Goal: Task Accomplishment & Management: Complete application form

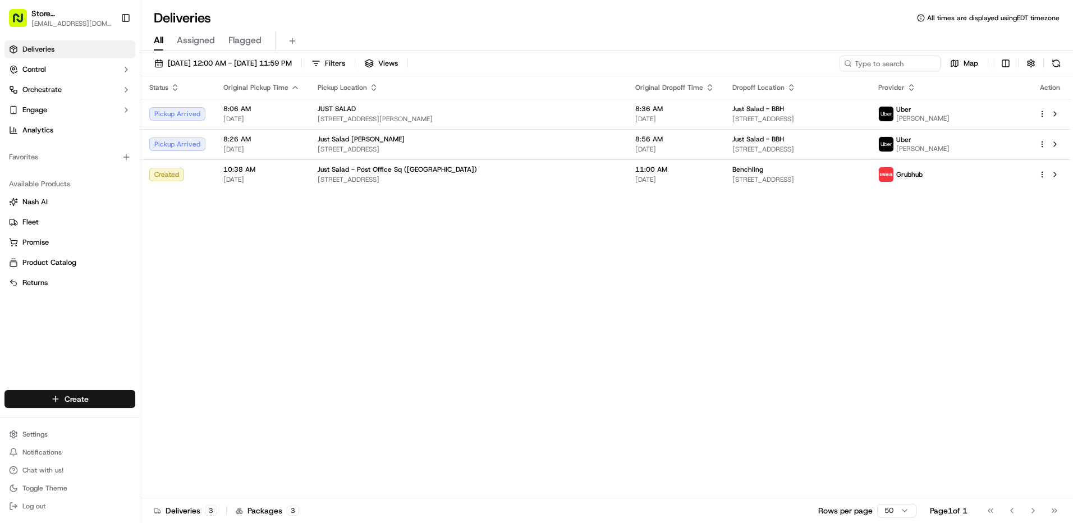
click at [83, 403] on html "Store [STREET_ADDRESS] ([GEOGRAPHIC_DATA]) (Just Salad) [EMAIL_ADDRESS][DOMAIN_…" at bounding box center [536, 261] width 1073 height 523
click at [171, 413] on link "Delivery" at bounding box center [202, 420] width 125 height 20
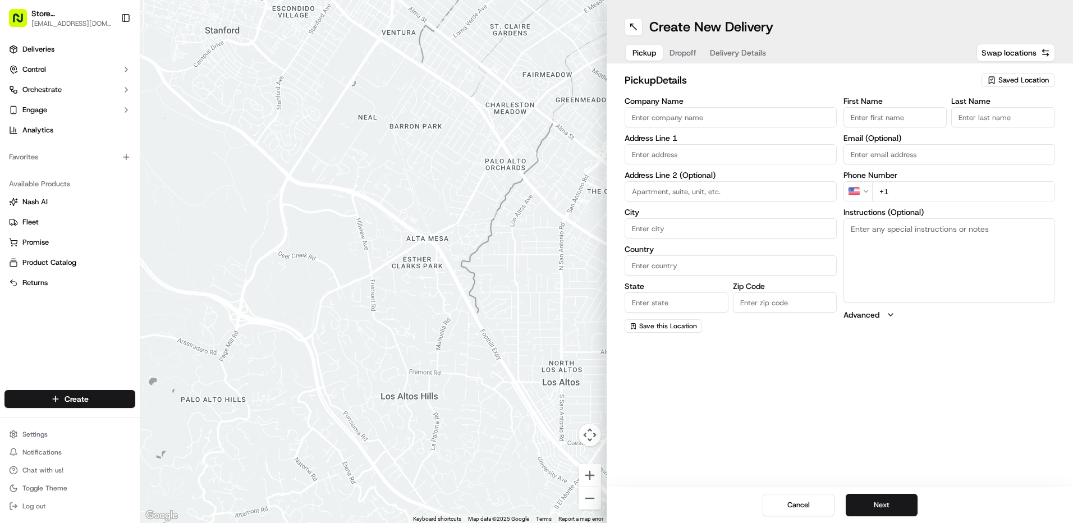
click at [715, 127] on input "Company Name" at bounding box center [731, 117] width 212 height 20
type input "Just Salad - Post Office Sq ([GEOGRAPHIC_DATA])"
type input "[STREET_ADDRESS]"
type input "[GEOGRAPHIC_DATA]"
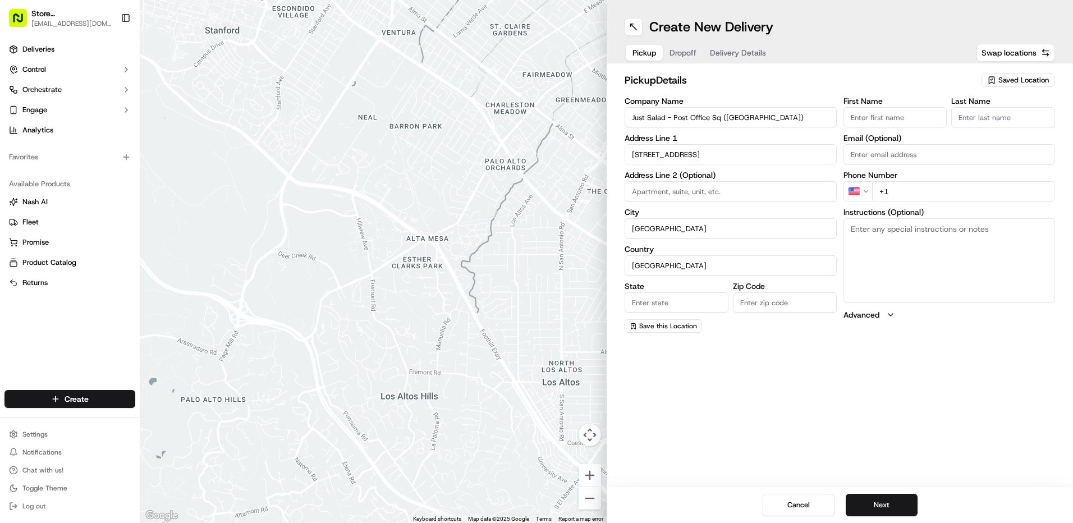
type input "MA"
type input "02110"
type input "ABBY"
type input "B"
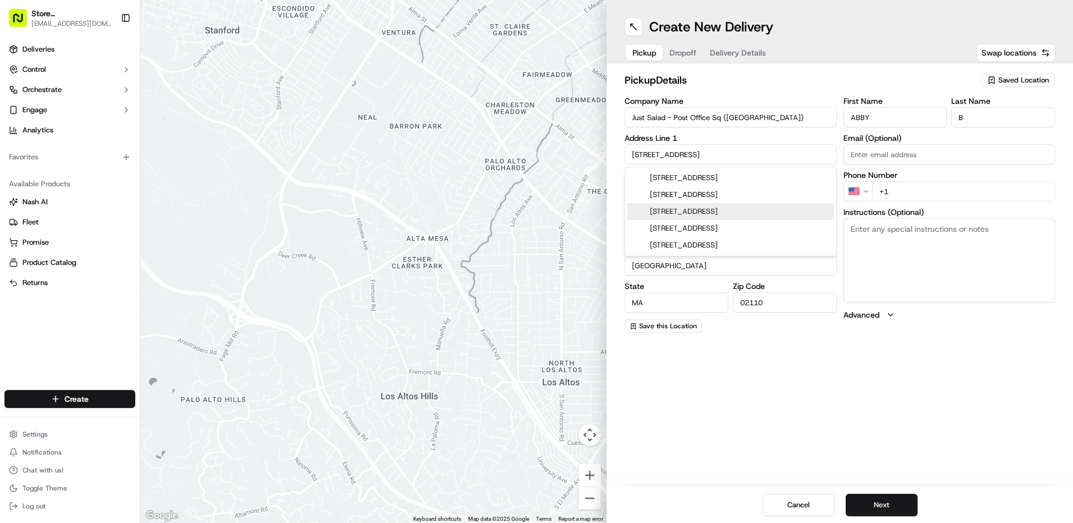
click at [694, 217] on div "[STREET_ADDRESS]" at bounding box center [731, 211] width 207 height 17
type input "[STREET_ADDRESS]"
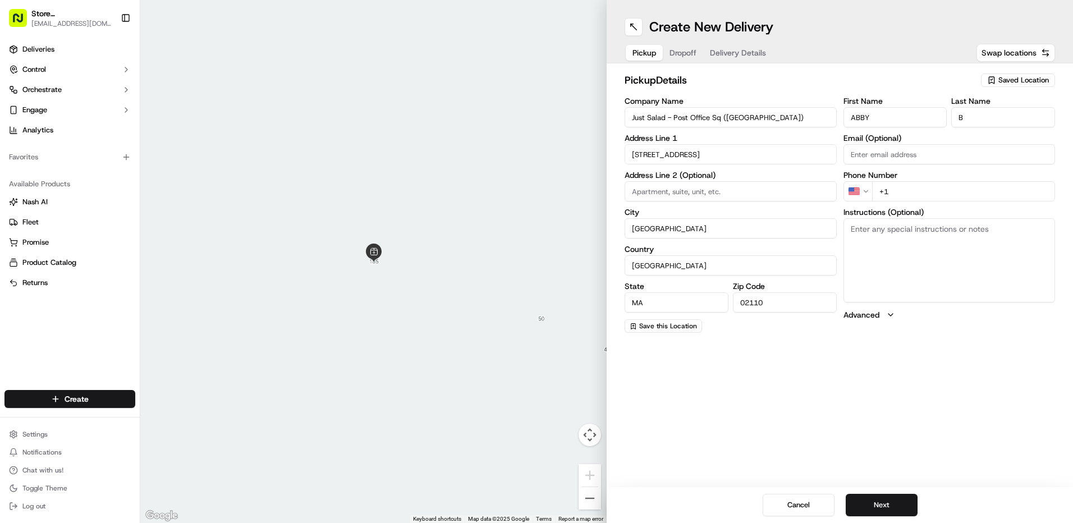
click at [914, 195] on input "+1" at bounding box center [964, 191] width 184 height 20
click at [873, 125] on input "ABBY" at bounding box center [896, 117] width 104 height 20
click at [877, 123] on input "ABBY" at bounding box center [896, 117] width 104 height 20
type input "A"
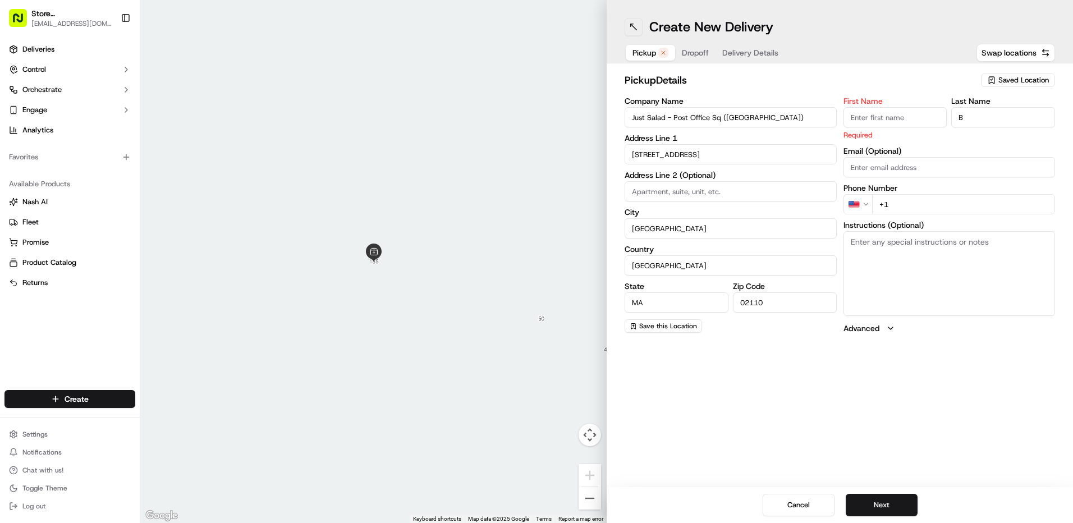
click at [638, 20] on button at bounding box center [634, 27] width 18 height 18
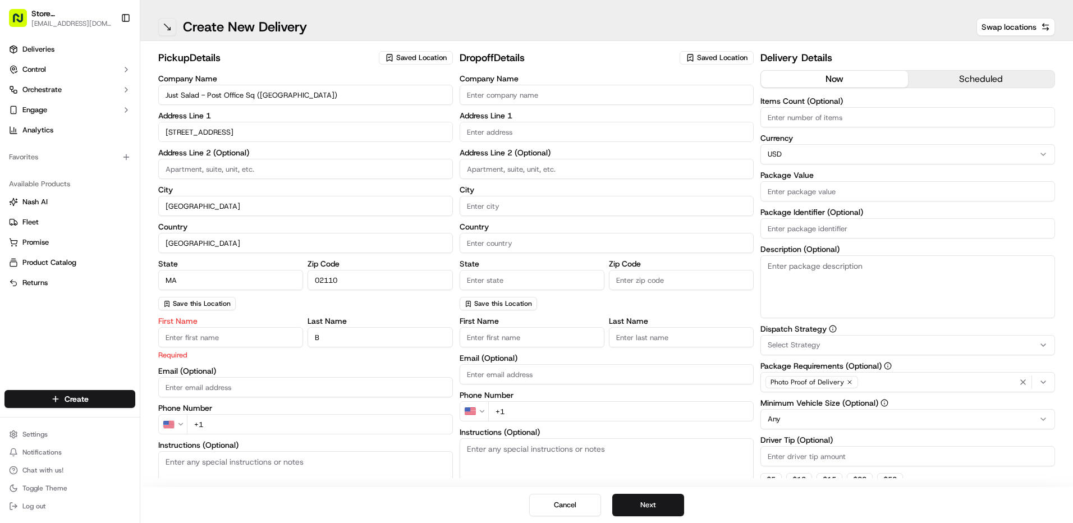
click at [173, 24] on button at bounding box center [167, 27] width 18 height 18
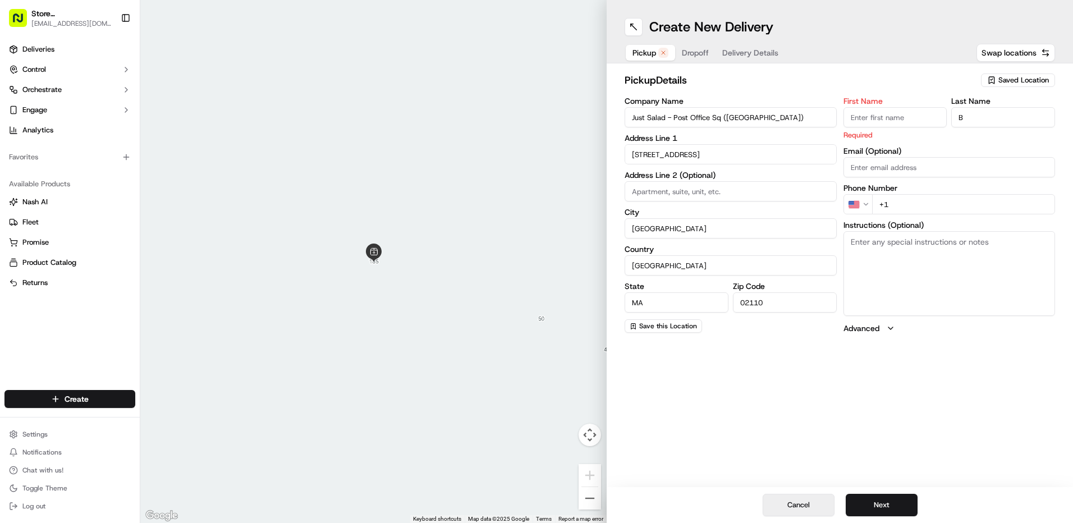
click at [787, 507] on button "Cancel" at bounding box center [799, 505] width 72 height 22
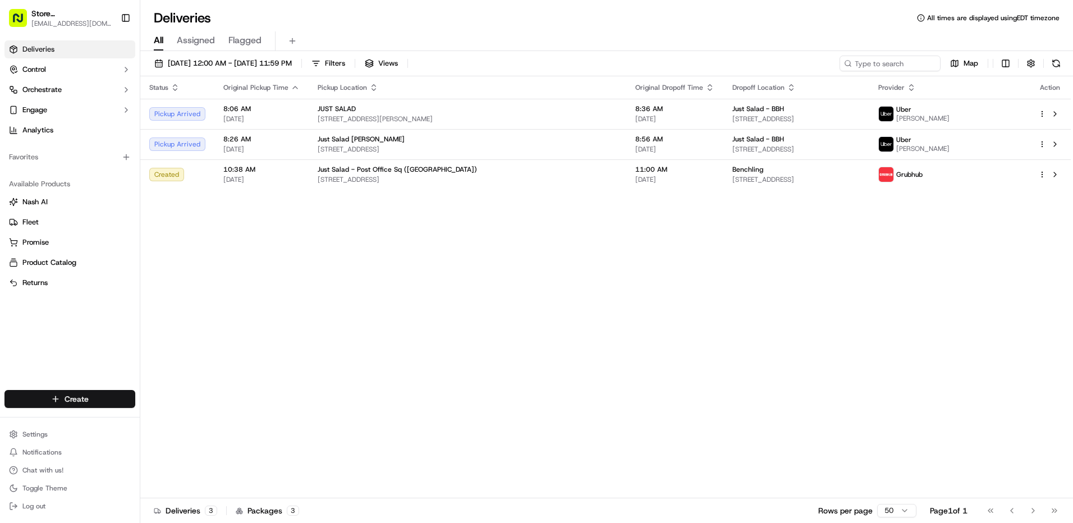
click at [57, 408] on html "Store [STREET_ADDRESS] ([GEOGRAPHIC_DATA]) (Just Salad) [EMAIL_ADDRESS][DOMAIN_…" at bounding box center [536, 261] width 1073 height 523
click at [170, 418] on link "Delivery" at bounding box center [202, 420] width 125 height 20
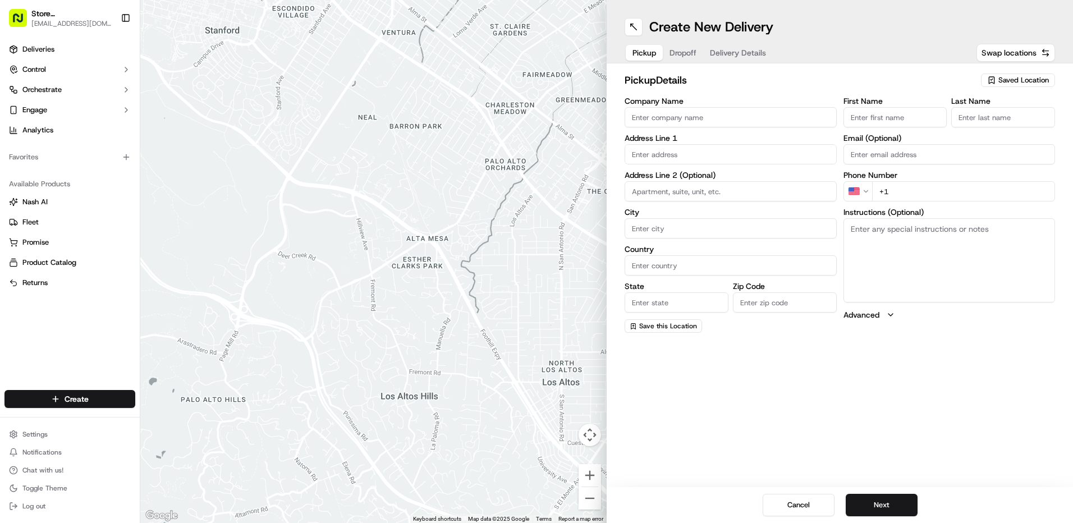
click at [665, 111] on input "Company Name" at bounding box center [731, 117] width 212 height 20
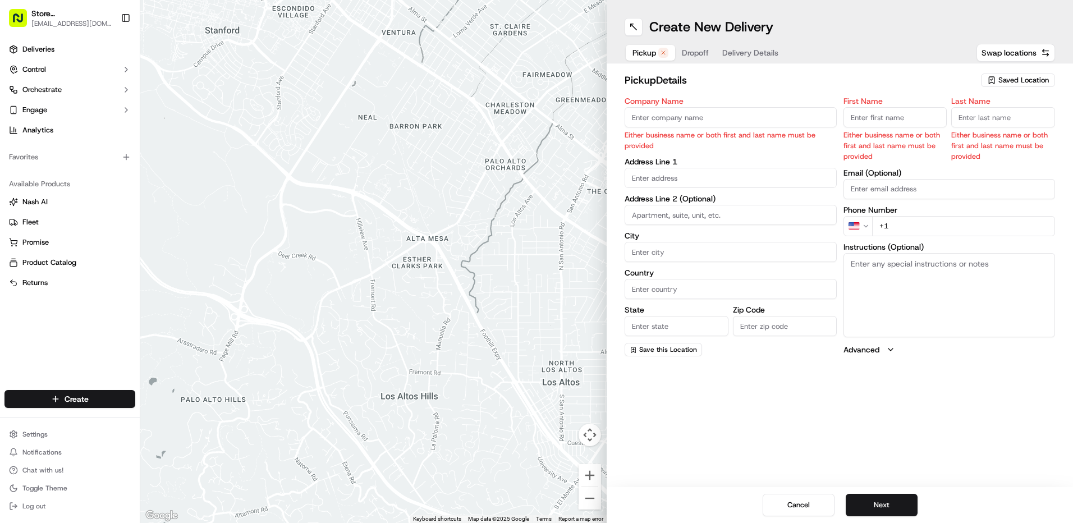
click at [716, 126] on input "Company Name" at bounding box center [731, 117] width 212 height 20
click at [643, 169] on input "text" at bounding box center [731, 178] width 212 height 20
click at [667, 128] on div "Company Name Either business name or both first and last name must be provided" at bounding box center [731, 124] width 212 height 54
click at [681, 113] on input "Company Name" at bounding box center [731, 117] width 212 height 20
type input "j"
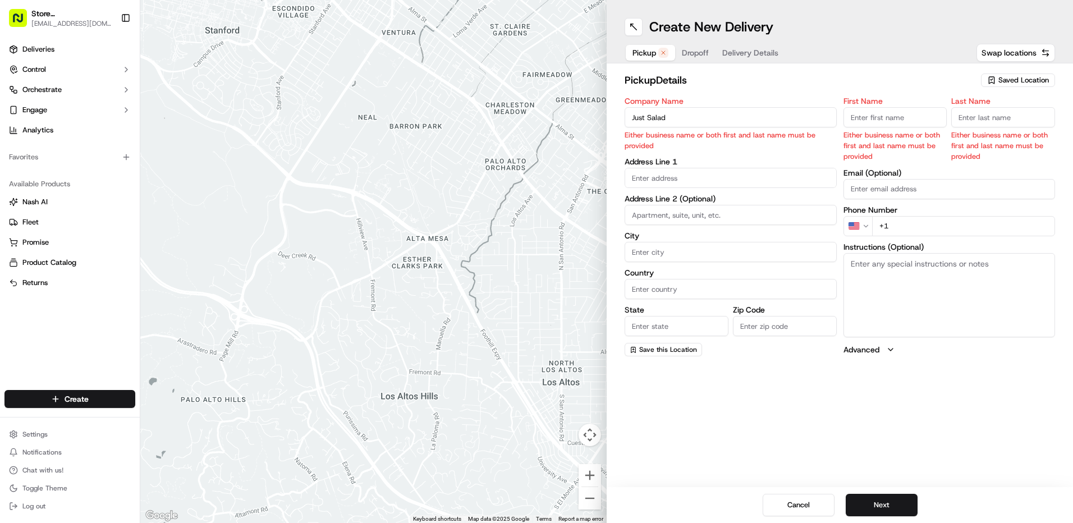
type input "Just Salad"
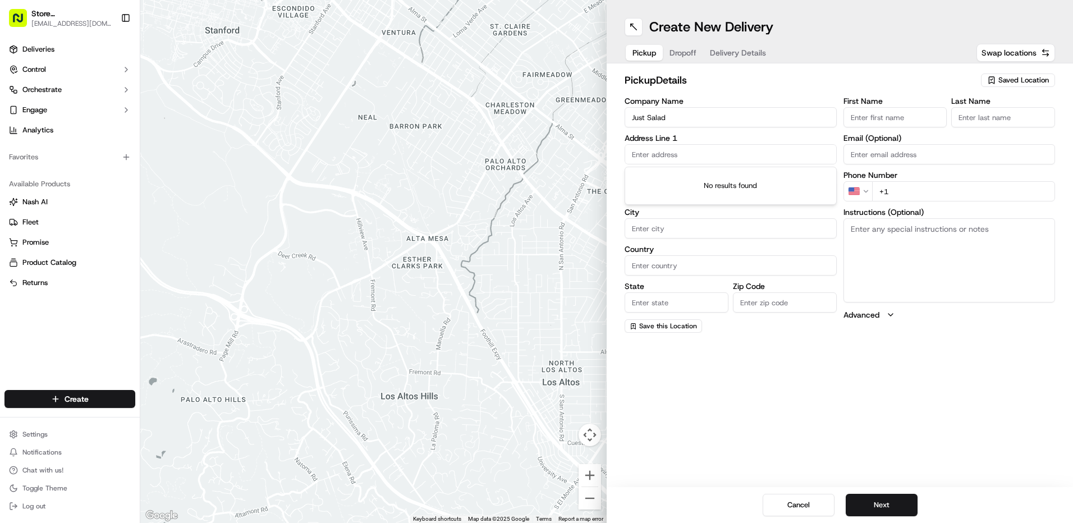
click at [629, 185] on body "Store [STREET_ADDRESS] ([GEOGRAPHIC_DATA]) (Just Salad) [EMAIL_ADDRESS][DOMAIN_…" at bounding box center [536, 261] width 1073 height 523
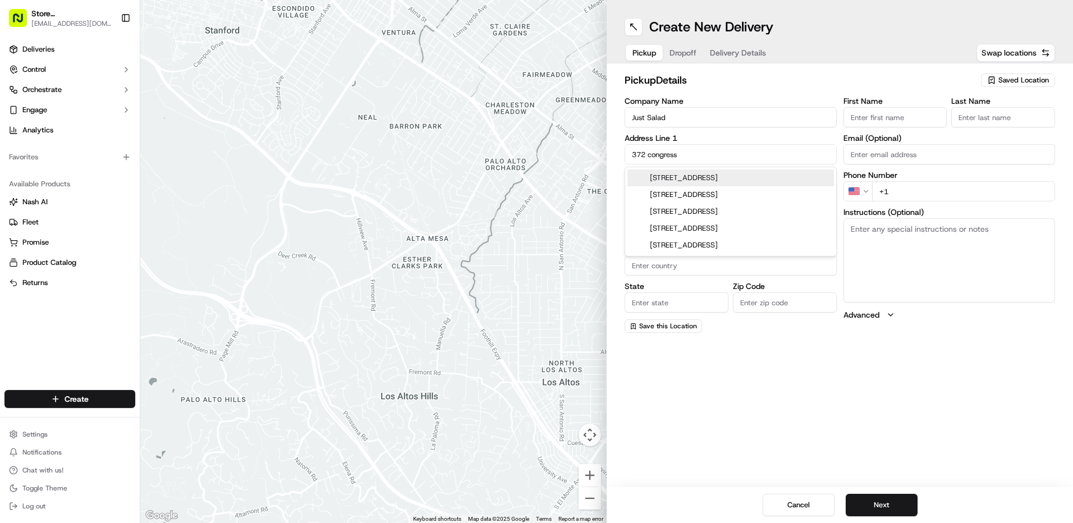
click at [646, 186] on div "[STREET_ADDRESS]" at bounding box center [731, 178] width 207 height 17
type input "[STREET_ADDRESS]"
type input "[GEOGRAPHIC_DATA]"
type input "MA"
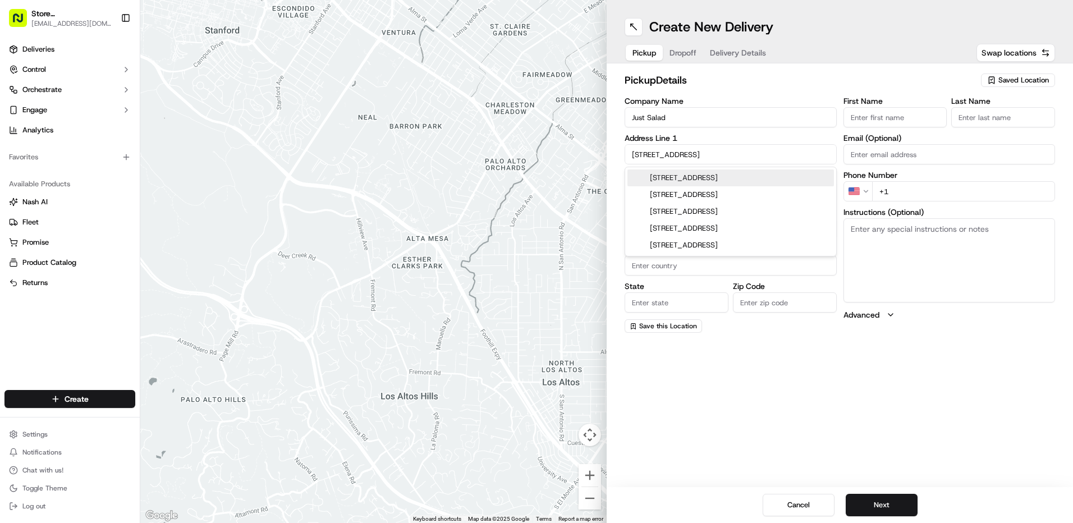
type input "02210"
type input "[STREET_ADDRESS]"
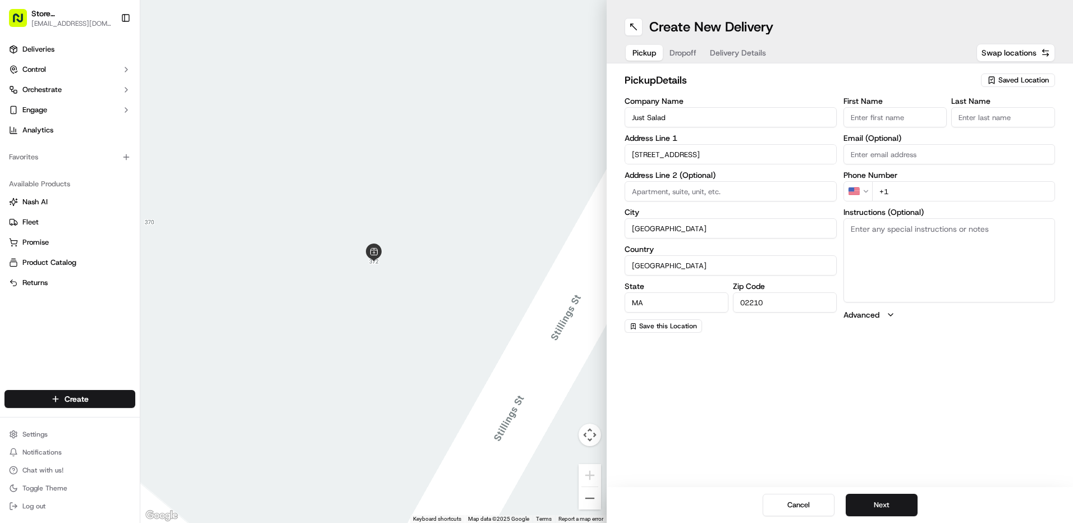
click at [862, 124] on input "First Name" at bounding box center [896, 117] width 104 height 20
click at [1003, 81] on span "Saved Location" at bounding box center [1024, 80] width 51 height 10
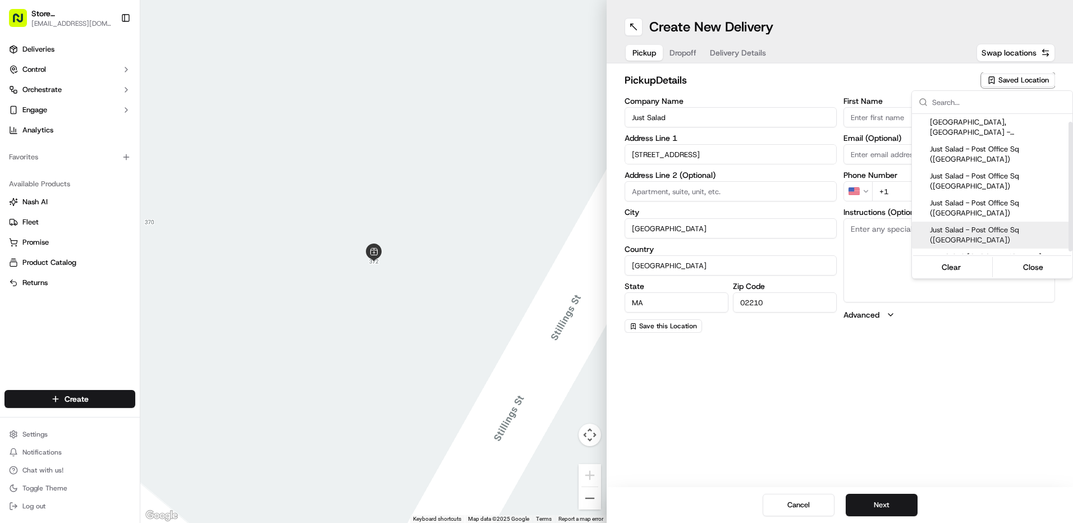
scroll to position [11, 0]
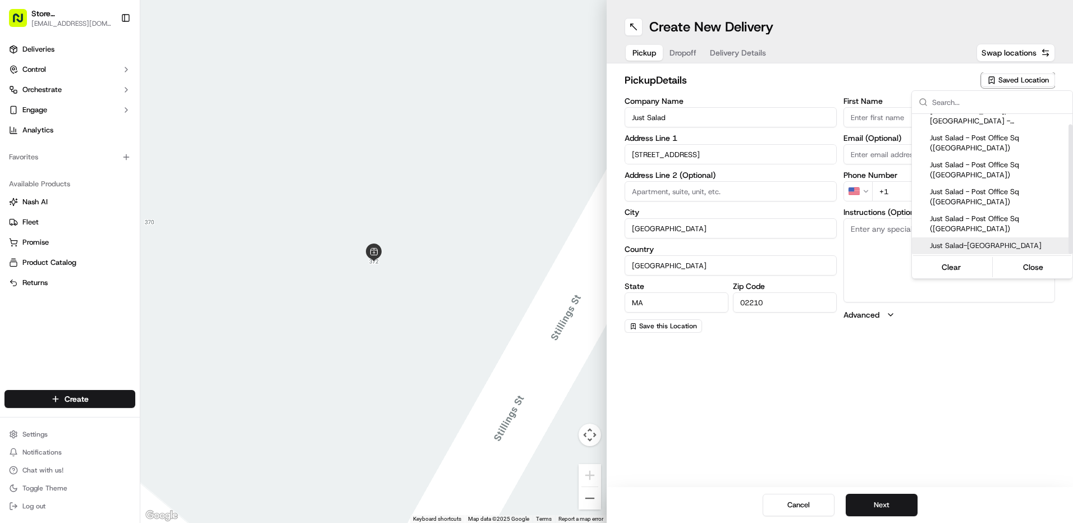
click at [966, 241] on span "Just Salad-[GEOGRAPHIC_DATA]" at bounding box center [999, 246] width 138 height 10
type input "Just Salad-[GEOGRAPHIC_DATA]"
type input "[STREET_ADDRESS]"
type input "US"
type input "Blad"
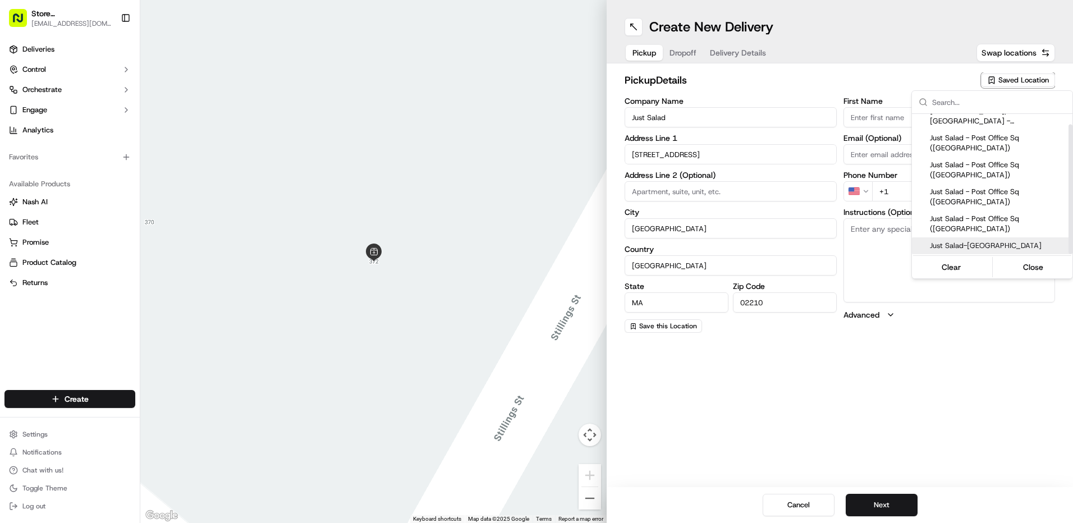
type input "R"
type input "[PHONE_NUMBER]"
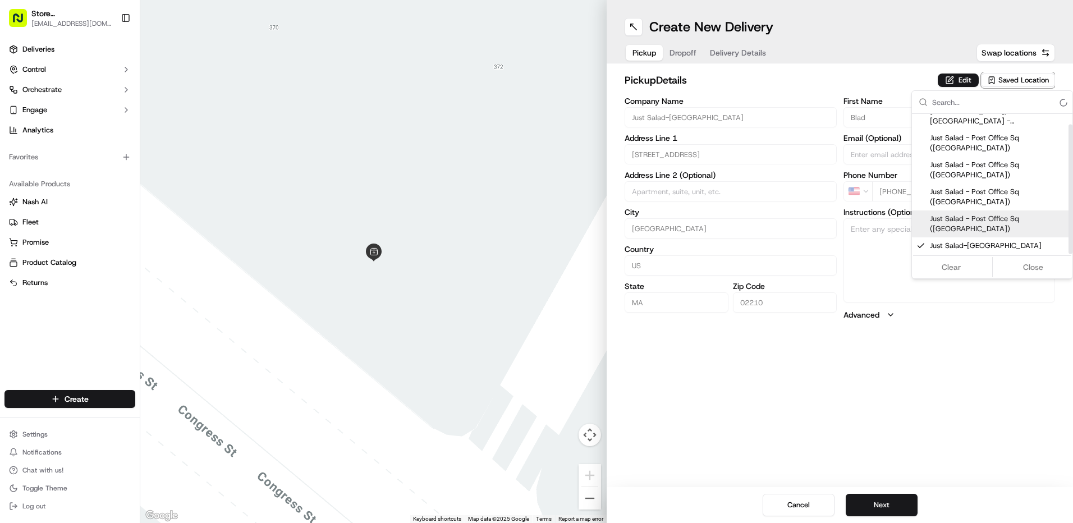
drag, startPoint x: 738, startPoint y: 69, endPoint x: 703, endPoint y: 72, distance: 34.4
click at [737, 69] on html "Store [STREET_ADDRESS] ([GEOGRAPHIC_DATA]) (Just Salad) [EMAIL_ADDRESS][DOMAIN_…" at bounding box center [536, 261] width 1073 height 523
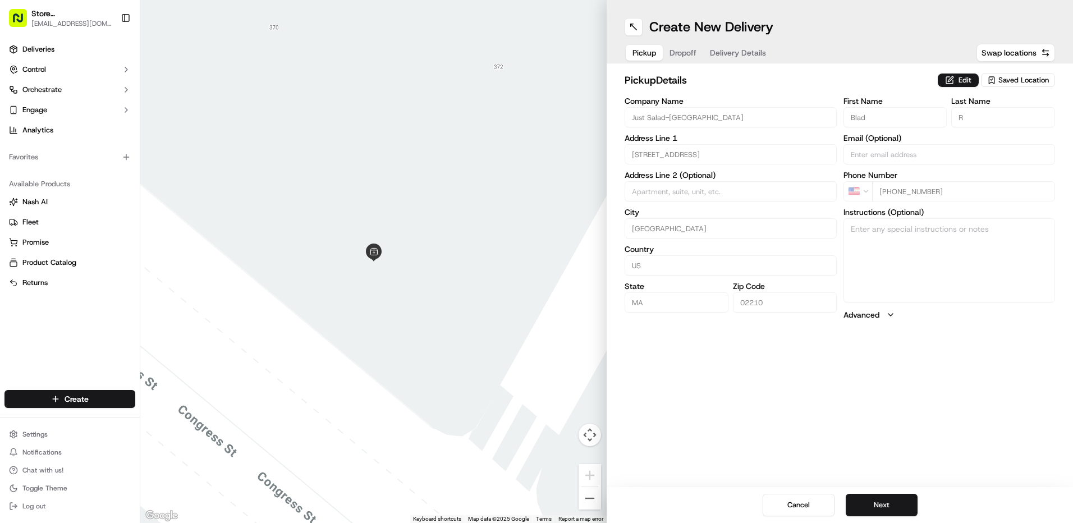
click at [681, 60] on button "Dropoff" at bounding box center [683, 53] width 40 height 16
click at [1019, 89] on div "dropoff Details Saved Location" at bounding box center [840, 82] width 431 height 20
click at [1022, 81] on span "Saved Location" at bounding box center [1024, 80] width 51 height 10
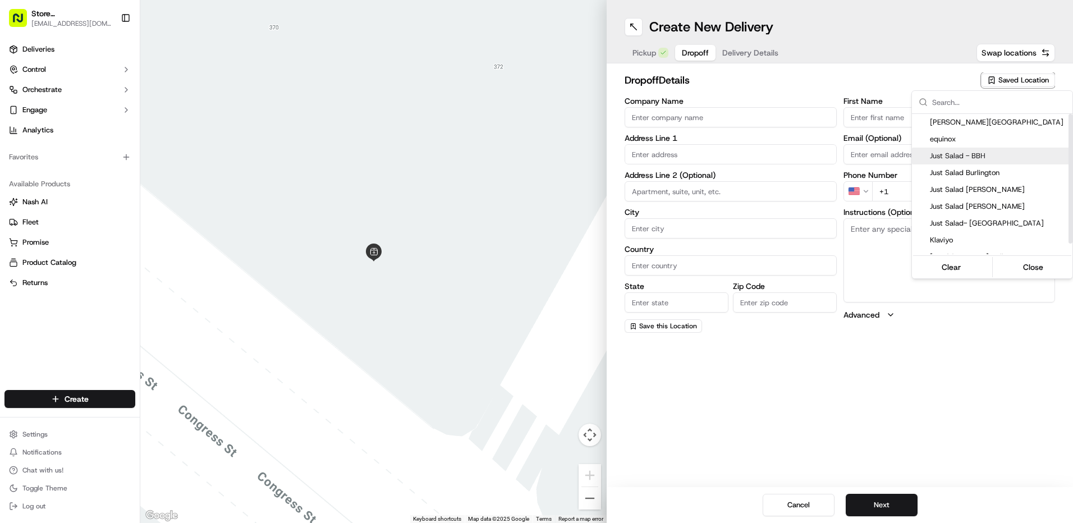
click at [986, 154] on span "Just Salad - BBH" at bounding box center [999, 156] width 138 height 10
type input "Just Salad - BBH"
type input "[STREET_ADDRESS]"
type input "[GEOGRAPHIC_DATA]"
type input "US"
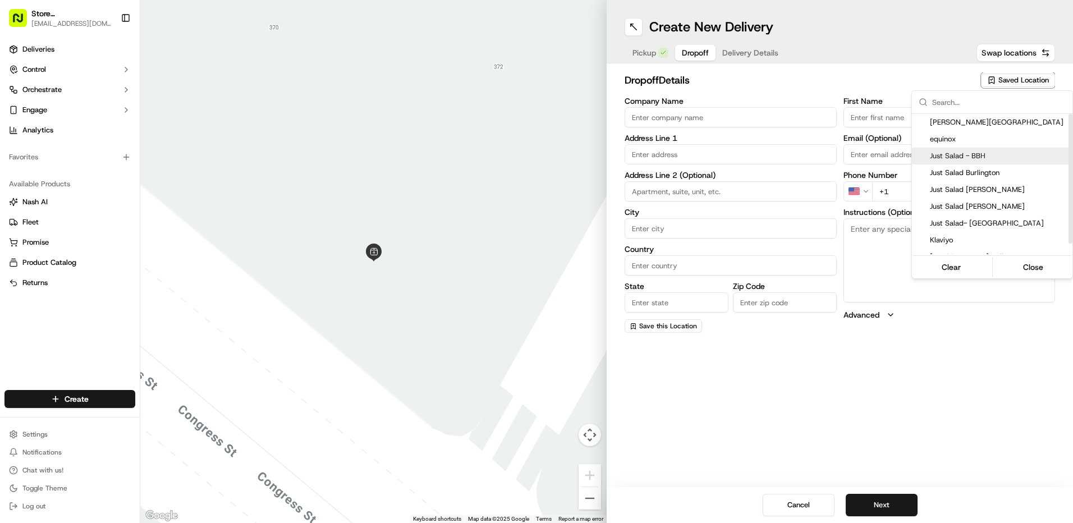
type input "MA"
type input "02110"
type input "Abygaelle"
type input "B"
type input "[PHONE_NUMBER]"
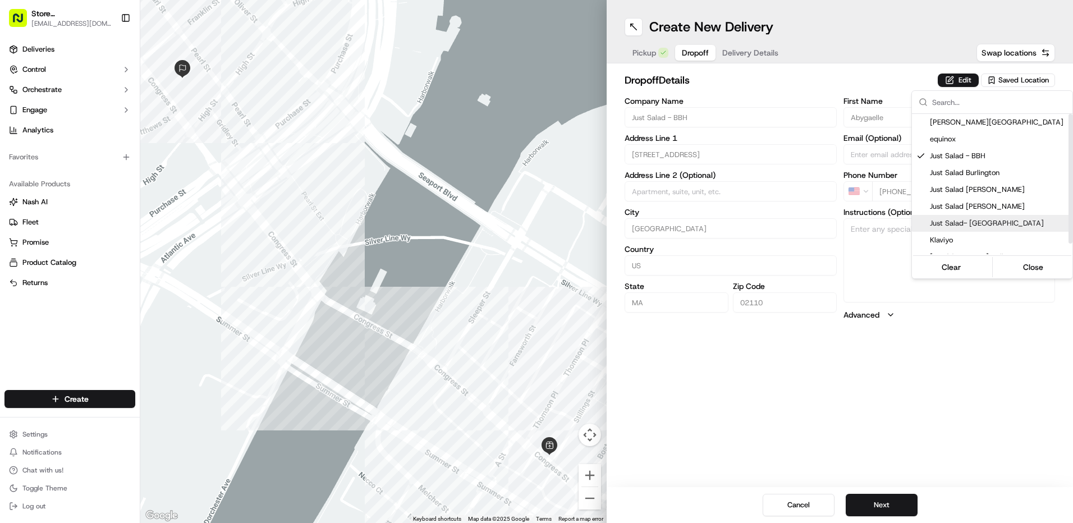
click at [882, 493] on html "Store [STREET_ADDRESS] ([GEOGRAPHIC_DATA]) (Just Salad) [EMAIL_ADDRESS][DOMAIN_…" at bounding box center [536, 261] width 1073 height 523
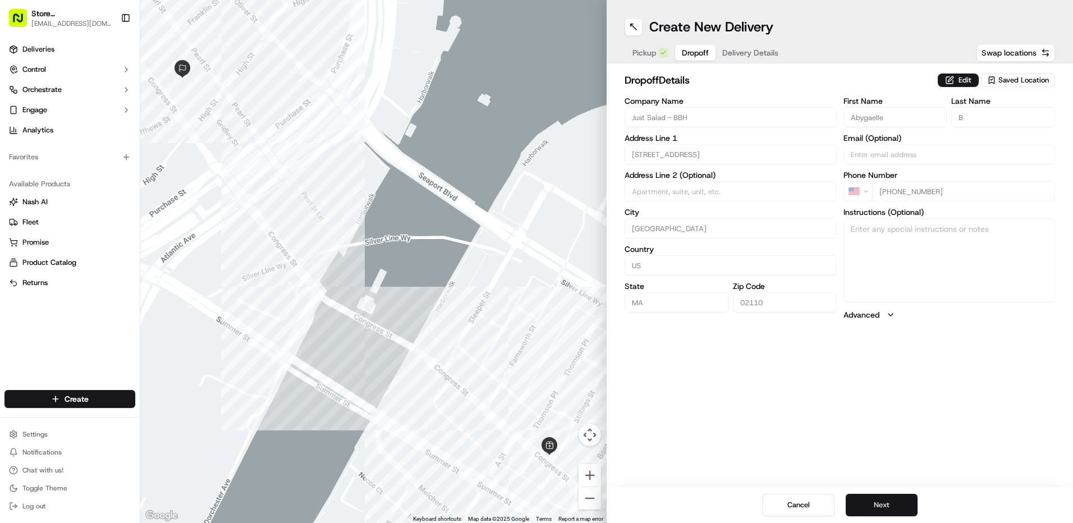
click at [883, 501] on button "Next" at bounding box center [882, 505] width 72 height 22
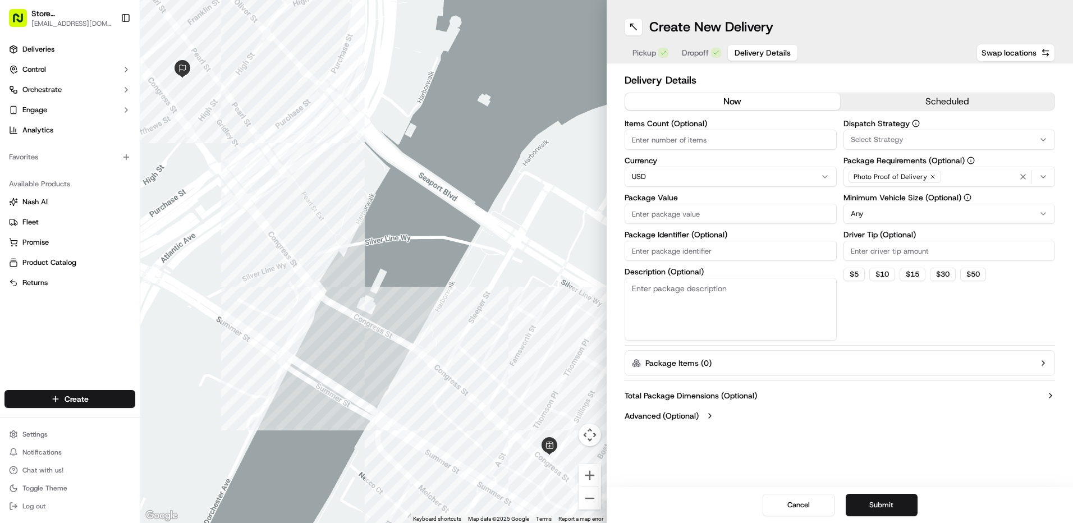
click at [686, 134] on input "Items Count (Optional)" at bounding box center [731, 140] width 212 height 20
type input "3"
click at [673, 207] on input "Package Value" at bounding box center [731, 214] width 212 height 20
type input "50"
click at [857, 147] on button "Select Strategy" at bounding box center [950, 140] width 212 height 20
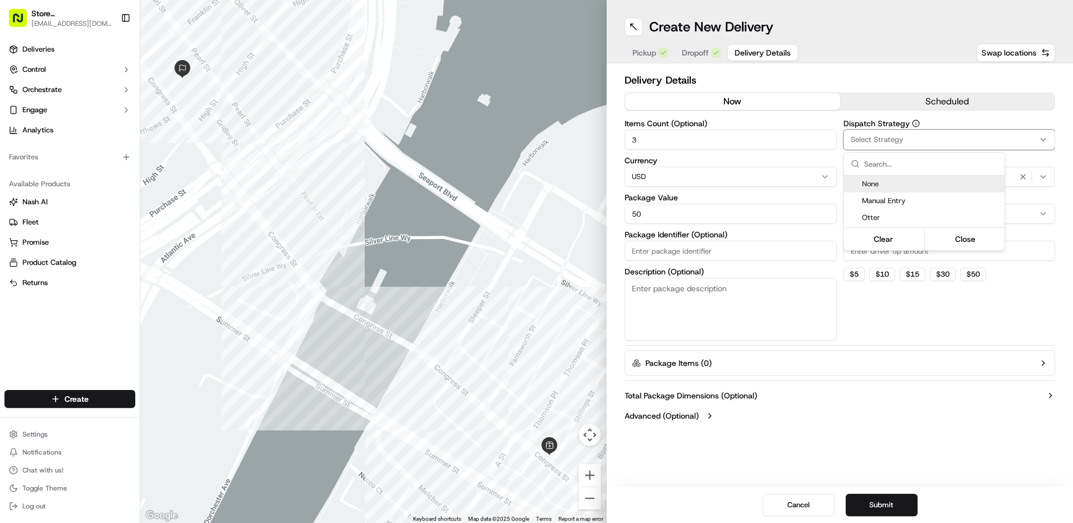
click at [857, 147] on html "Store [STREET_ADDRESS] ([GEOGRAPHIC_DATA]) (Just Salad) [EMAIL_ADDRESS][DOMAIN_…" at bounding box center [536, 261] width 1073 height 523
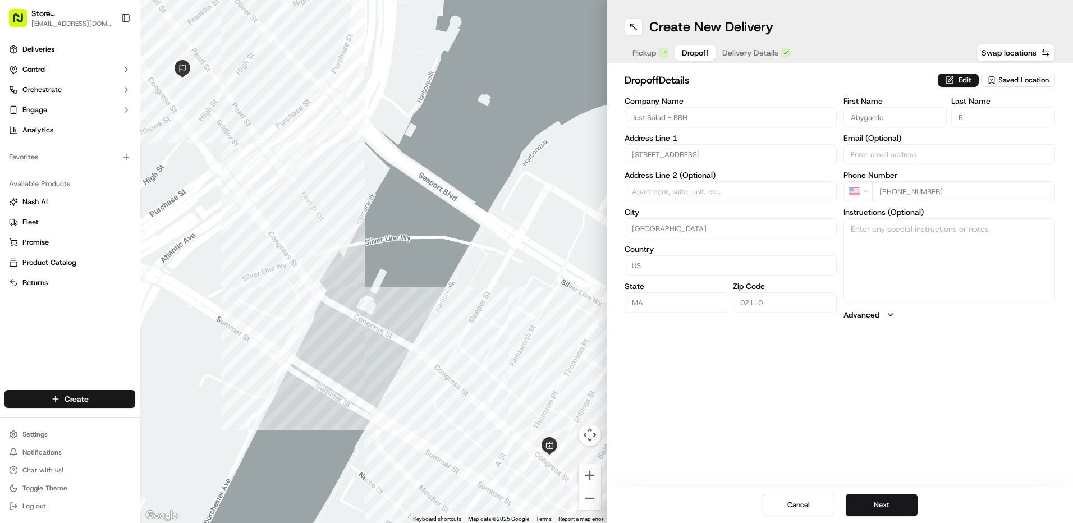
click at [705, 52] on span "Dropoff" at bounding box center [695, 52] width 27 height 11
click at [651, 53] on span "Pickup" at bounding box center [645, 52] width 24 height 11
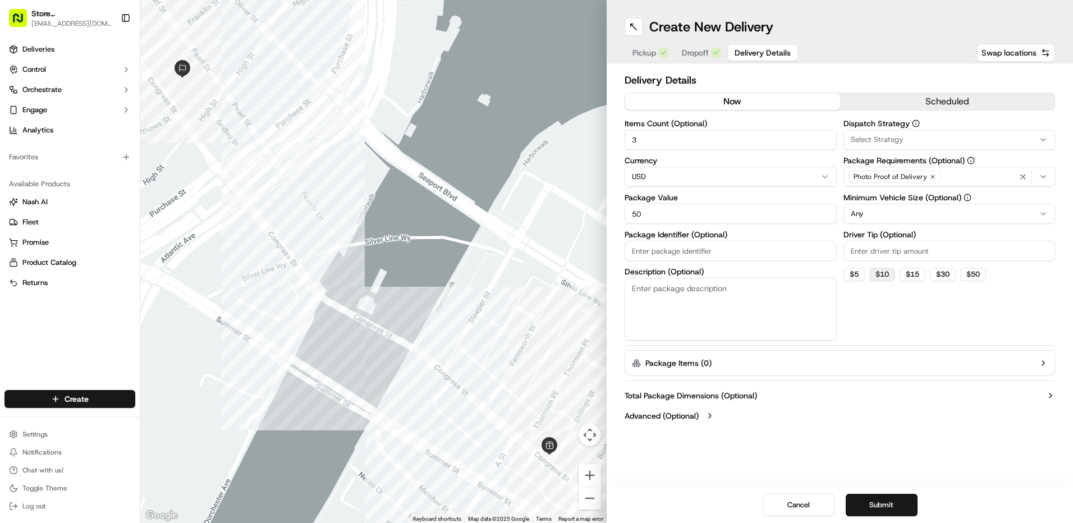
click at [891, 269] on button "$ 10" at bounding box center [883, 274] width 26 height 13
type input "10"
click at [662, 204] on input "50" at bounding box center [731, 214] width 212 height 20
type input "5"
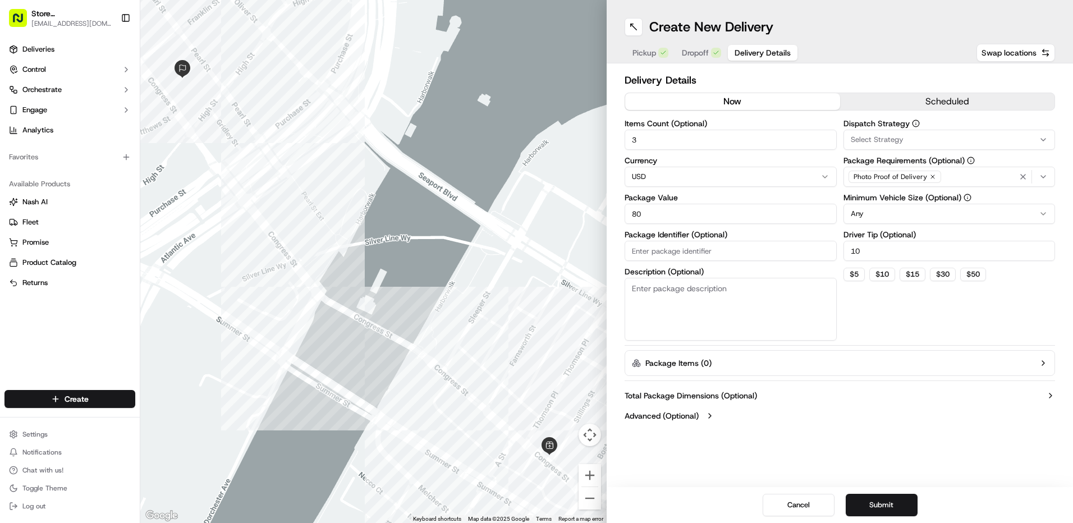
type input "8"
type input "70"
click at [888, 511] on button "Submit" at bounding box center [882, 505] width 72 height 22
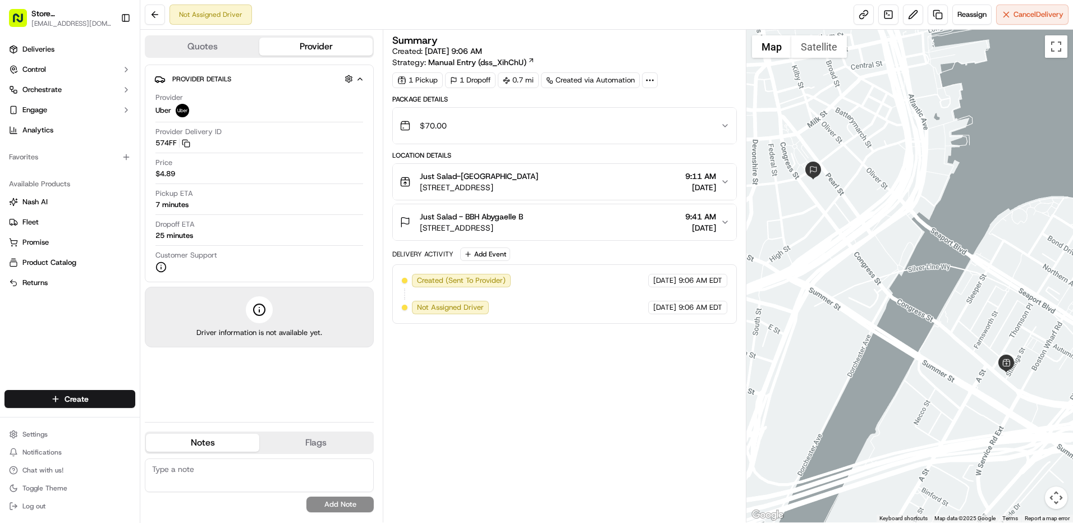
click at [447, 335] on div "Summary Created: [DATE] 9:06 AM Strategy: Manual Entry (dss_XihChU) 1 Pickup 1 …" at bounding box center [564, 276] width 345 height 482
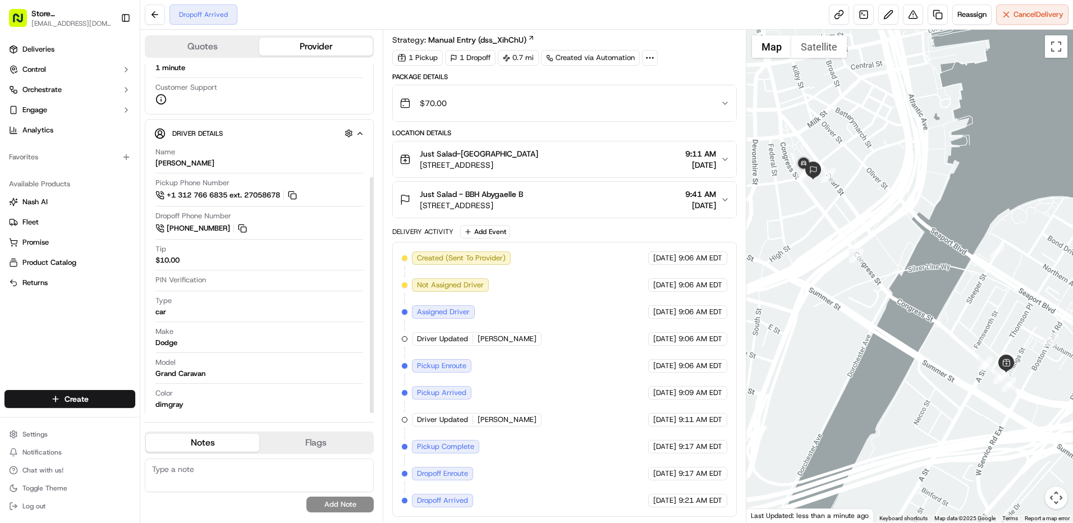
scroll to position [166, 0]
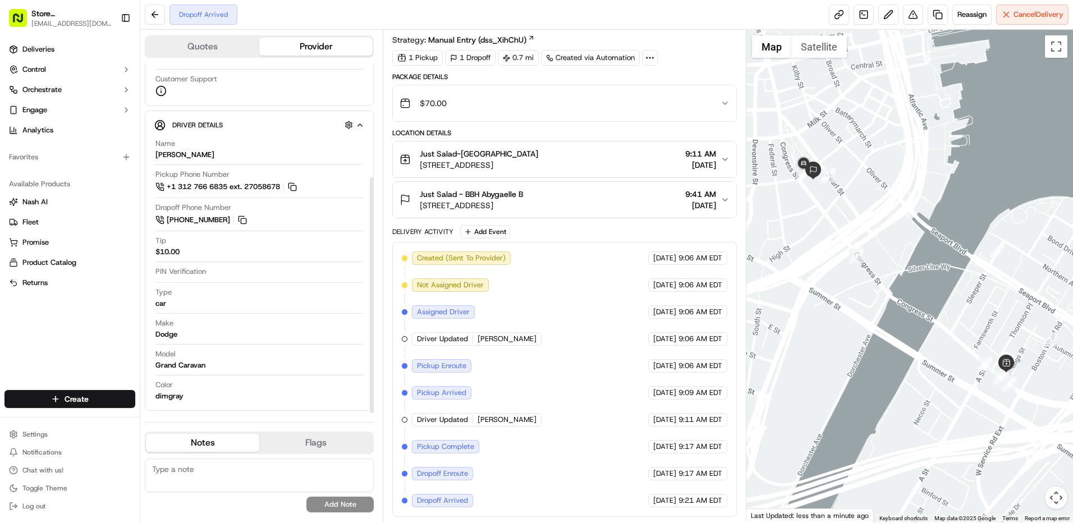
drag, startPoint x: 372, startPoint y: 309, endPoint x: 395, endPoint y: 343, distance: 40.8
click at [374, 343] on div at bounding box center [372, 295] width 4 height 236
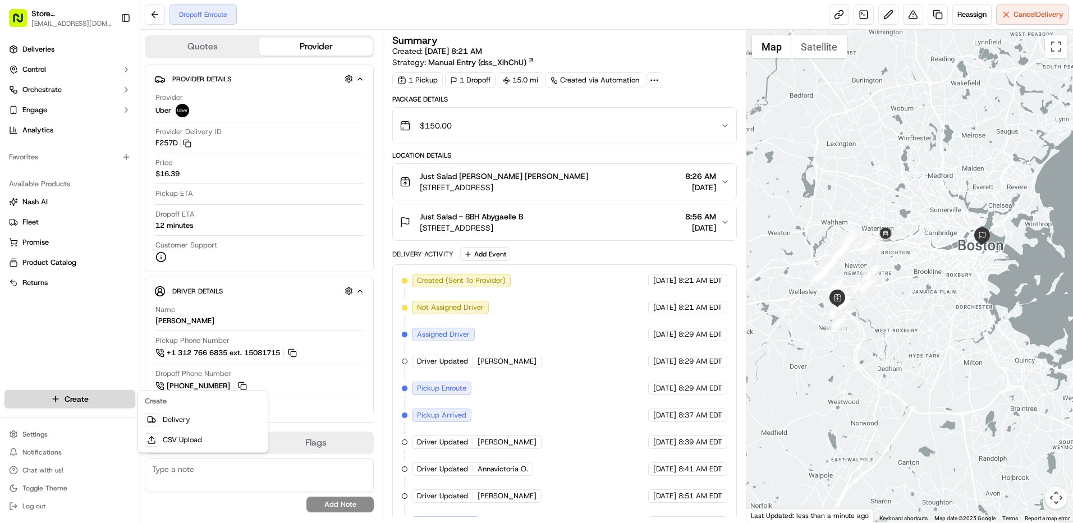
click at [98, 396] on html "Store [STREET_ADDRESS] ([GEOGRAPHIC_DATA]) (Just Salad) [EMAIL_ADDRESS][DOMAIN_…" at bounding box center [536, 261] width 1073 height 523
click at [166, 421] on link "Delivery" at bounding box center [202, 420] width 125 height 20
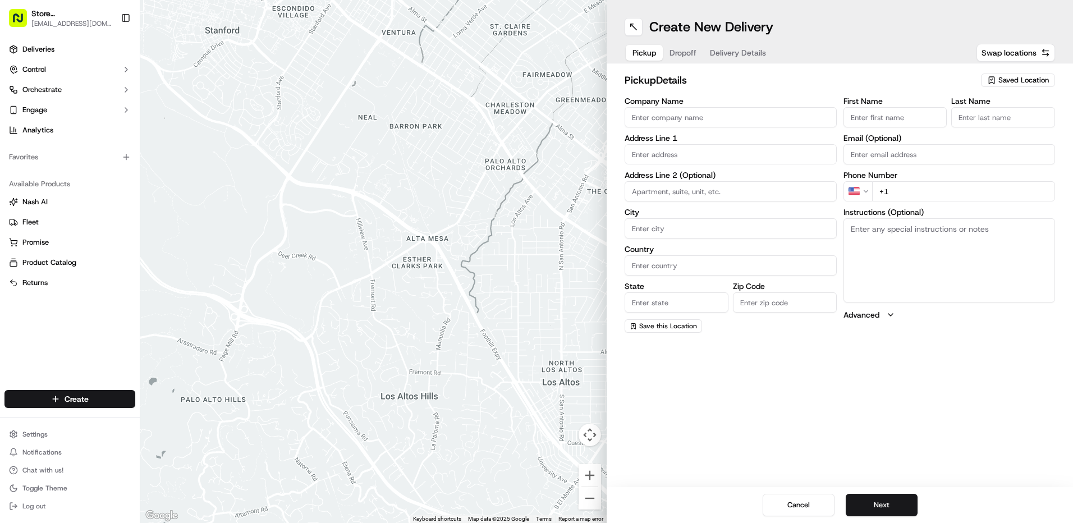
click at [655, 118] on input "Company Name" at bounding box center [731, 117] width 212 height 20
type input "JUST SALAD"
type input "222 Jacobs Street"
type input "SUITE 3"
type input "Cambridge"
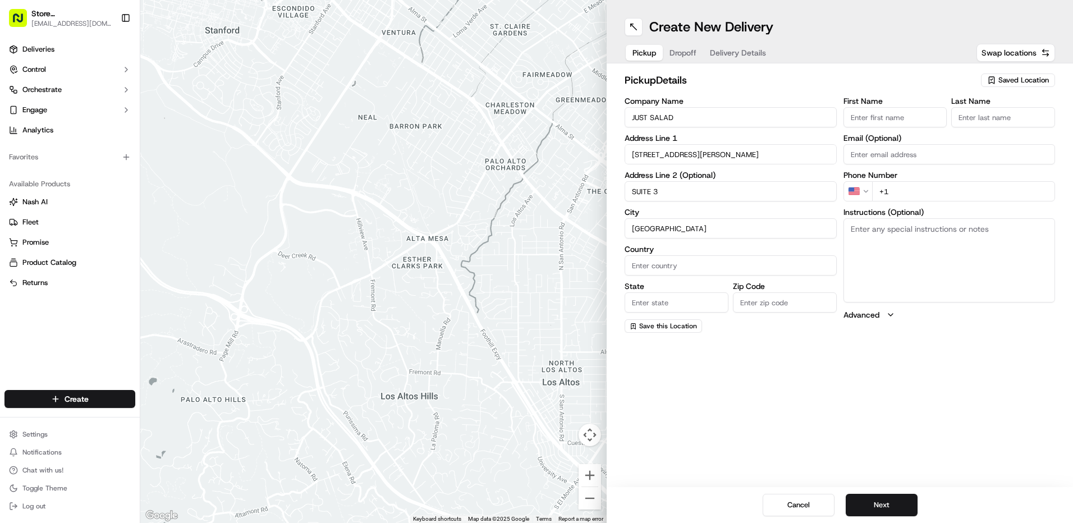
type input "[GEOGRAPHIC_DATA]"
type input "MA"
type input "02141"
type input "Sneha"
type input "B"
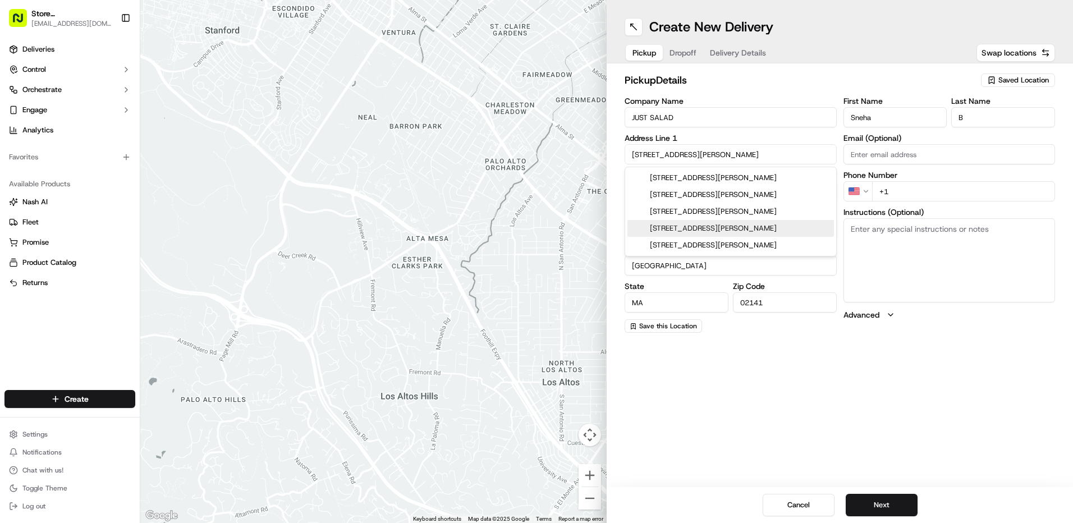
click at [916, 391] on div "Create New Delivery Pickup Dropoff Delivery Details Swap locations pickup Detai…" at bounding box center [840, 261] width 466 height 523
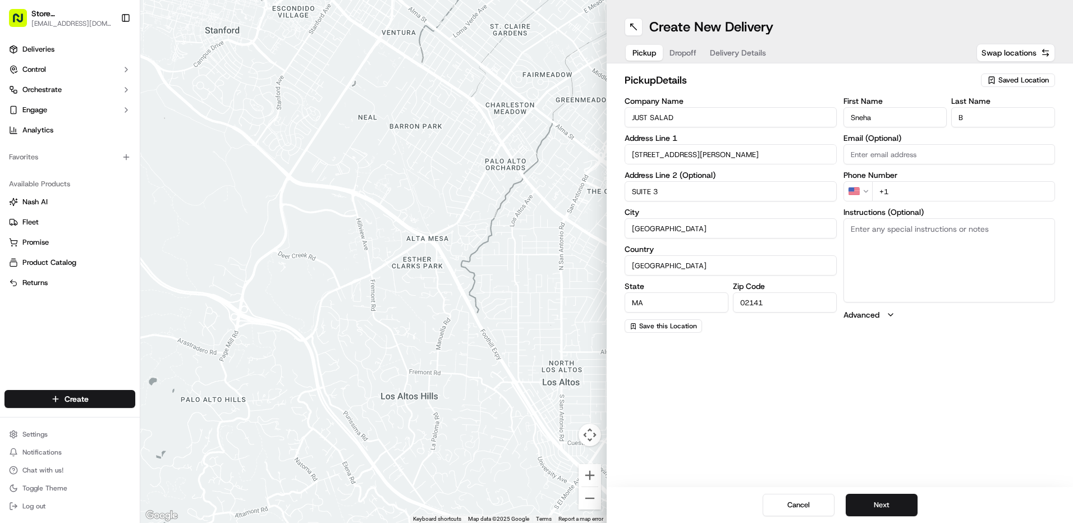
click at [898, 188] on input "+1" at bounding box center [964, 191] width 184 height 20
click at [876, 508] on button "Next" at bounding box center [882, 505] width 72 height 22
click at [937, 192] on input "+1 781 854 7" at bounding box center [964, 191] width 184 height 20
click at [963, 200] on input "+1 781 854 7" at bounding box center [964, 191] width 184 height 20
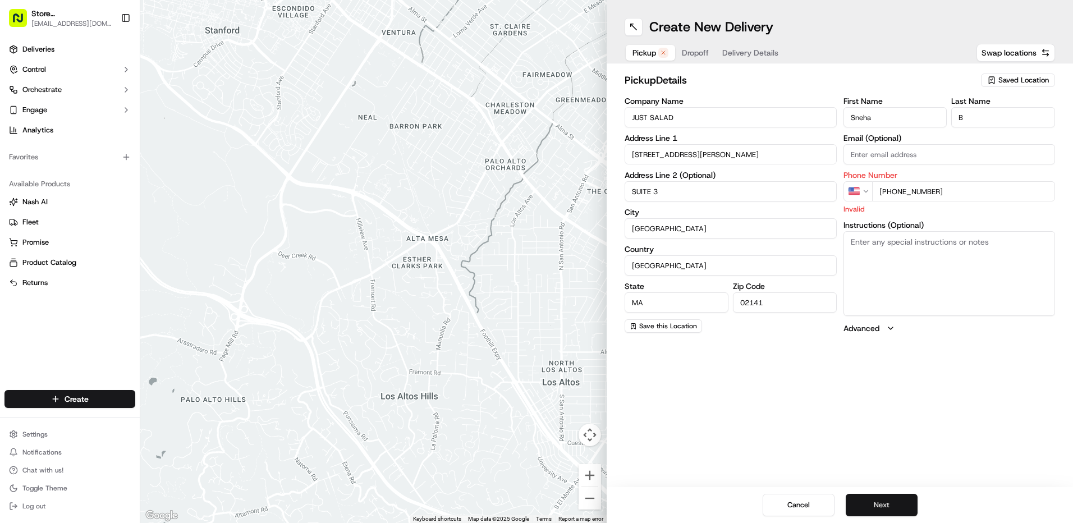
type input "+1 781 854 7517"
click at [873, 502] on button "Next" at bounding box center [882, 505] width 72 height 22
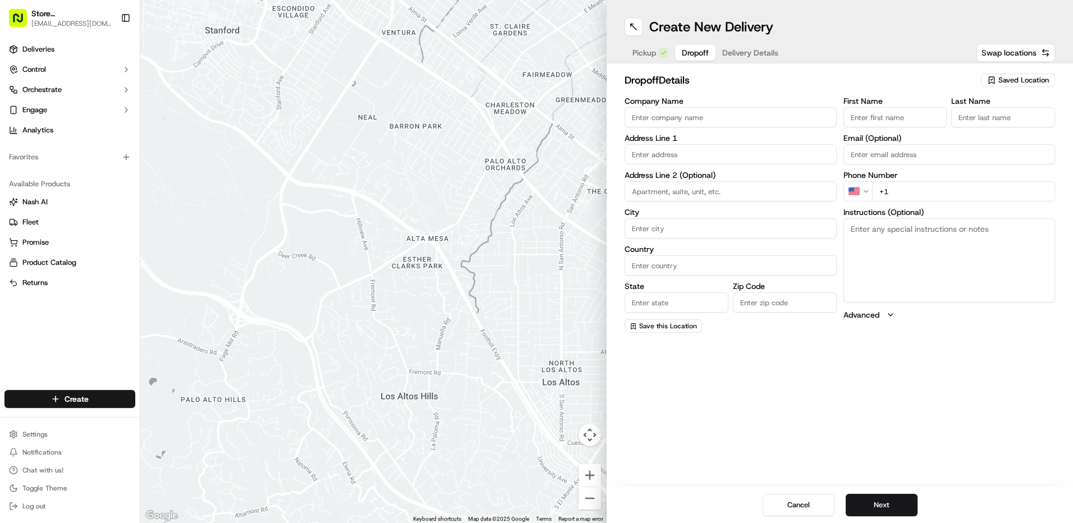
click at [1021, 79] on span "Saved Location" at bounding box center [1024, 80] width 51 height 10
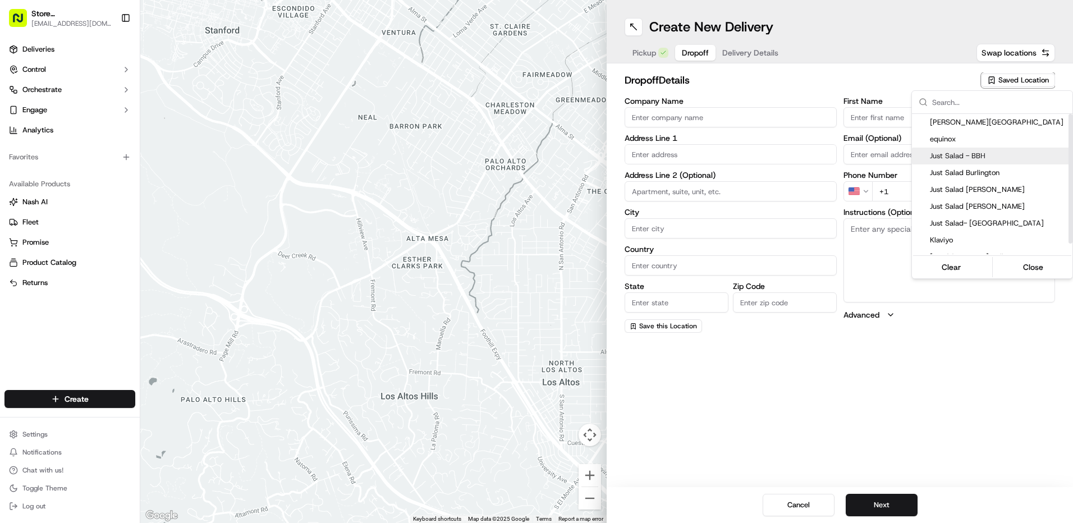
click at [1011, 157] on span "Just Salad - BBH" at bounding box center [999, 156] width 138 height 10
type input "Just Salad - BBH"
type input "[STREET_ADDRESS]"
type input "[GEOGRAPHIC_DATA]"
type input "US"
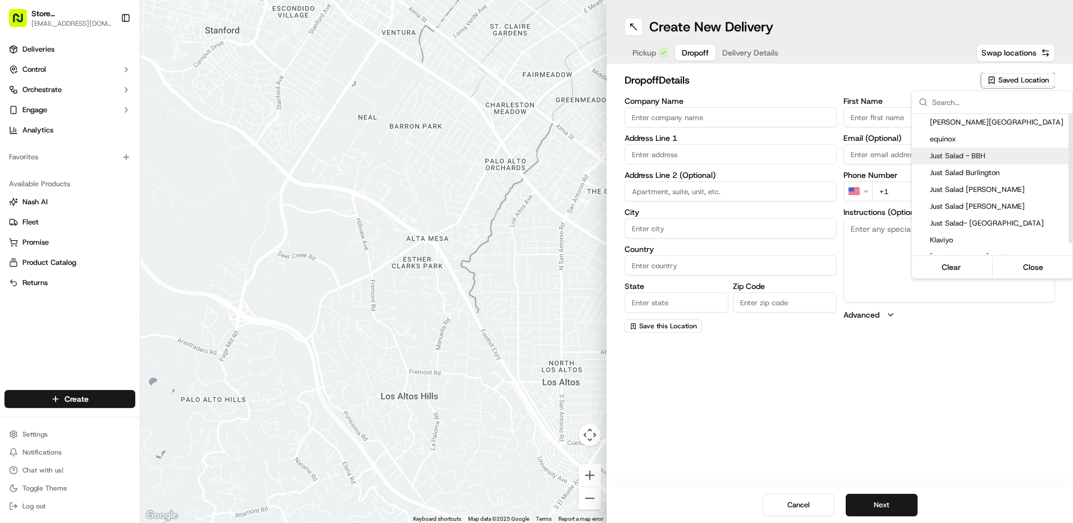
type input "MA"
type input "02110"
type input "Abygaelle"
type input "B"
type input "[PHONE_NUMBER]"
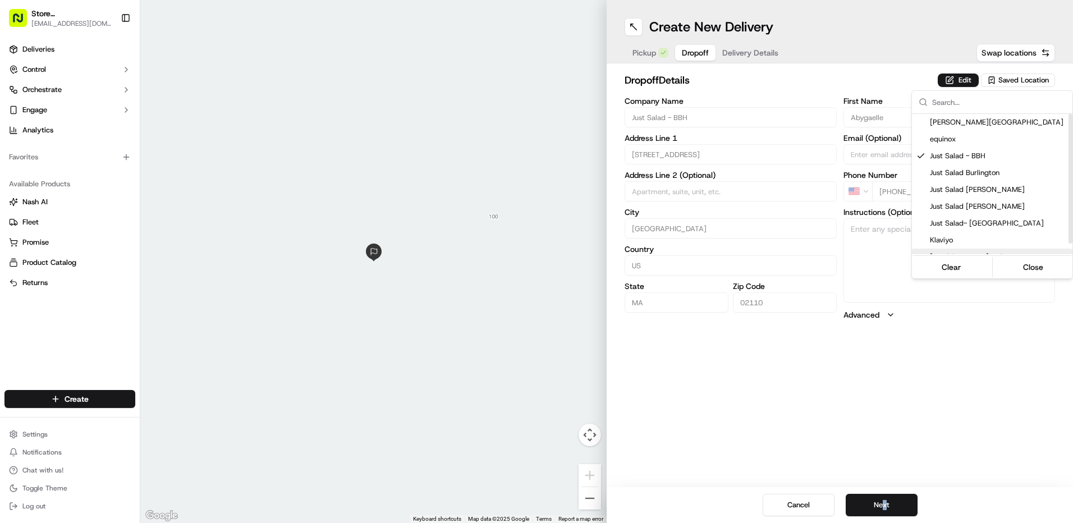
click at [885, 506] on html "Store 77 - Boston, MA - 185 Franklin St. (Post Office Square) (Just Salad) 77@j…" at bounding box center [536, 261] width 1073 height 523
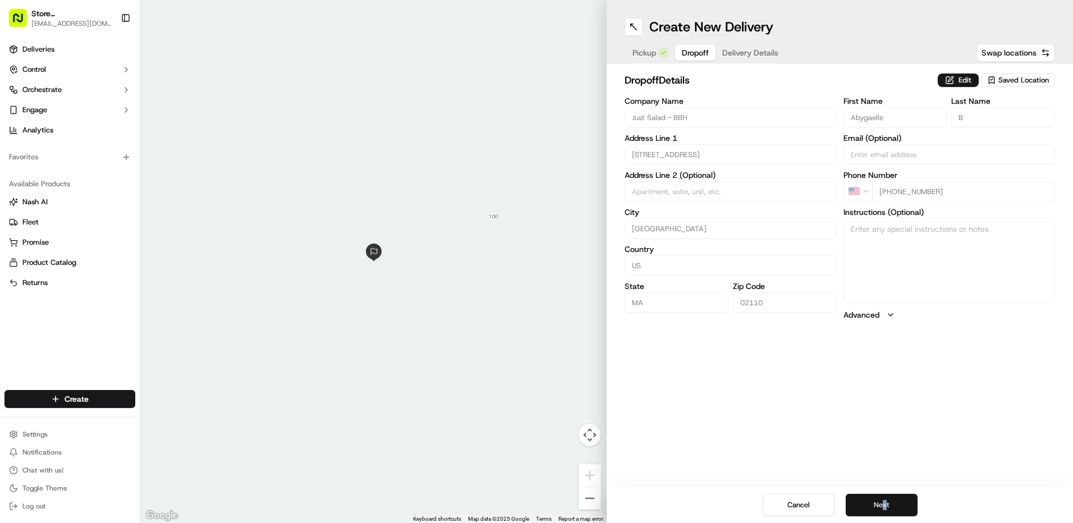
drag, startPoint x: 885, startPoint y: 506, endPoint x: 871, endPoint y: 502, distance: 14.4
click at [871, 502] on button "Next" at bounding box center [882, 505] width 72 height 22
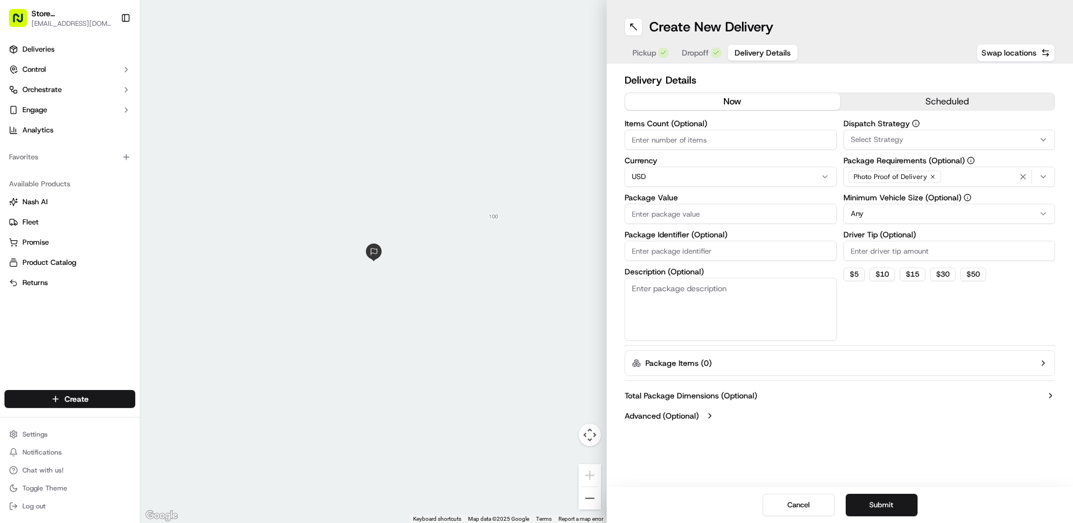
click at [692, 214] on input "Package Value" at bounding box center [731, 214] width 212 height 20
type input "100"
click at [1049, 209] on html "Store 77 - Boston, MA - 185 Franklin St. (Post Office Square) (Just Salad) 77@j…" at bounding box center [536, 261] width 1073 height 523
click at [1049, 180] on div "button" at bounding box center [1034, 176] width 35 height 13
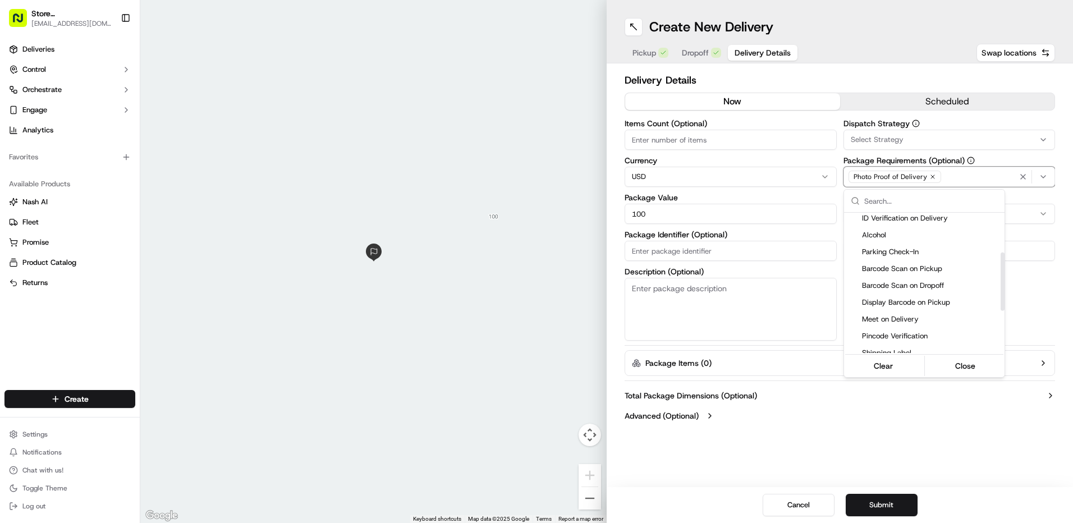
scroll to position [111, 0]
drag, startPoint x: 1004, startPoint y: 251, endPoint x: 1000, endPoint y: 297, distance: 46.2
click at [1001, 297] on div "Suggestions" at bounding box center [1003, 288] width 4 height 58
click at [935, 327] on span "Pincode Verification" at bounding box center [931, 329] width 138 height 10
click at [1022, 297] on html "Store 77 - Boston, MA - 185 Franklin St. (Post Office Square) (Just Salad) 77@j…" at bounding box center [536, 261] width 1073 height 523
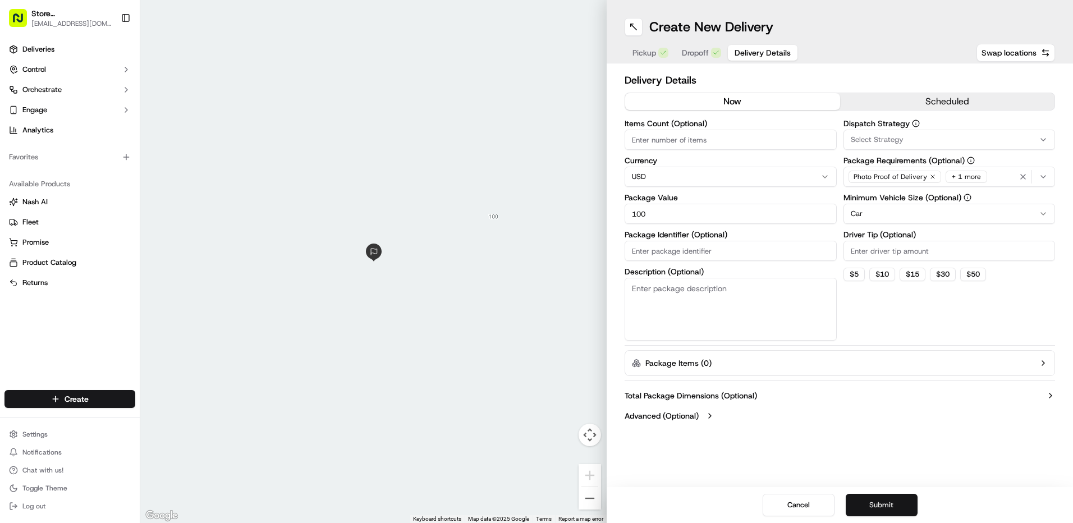
click at [886, 507] on button "Submit" at bounding box center [882, 505] width 72 height 22
